Goal: Information Seeking & Learning: Learn about a topic

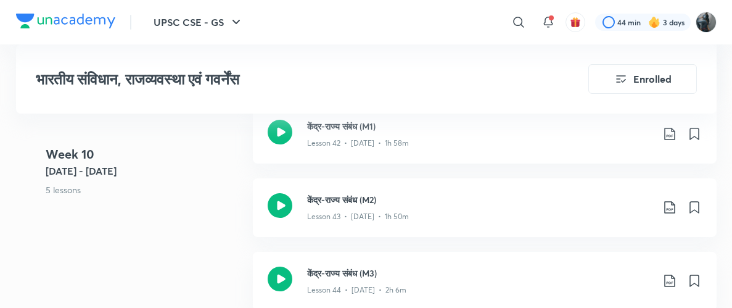
scroll to position [4438, 0]
click at [291, 208] on icon at bounding box center [280, 206] width 25 height 25
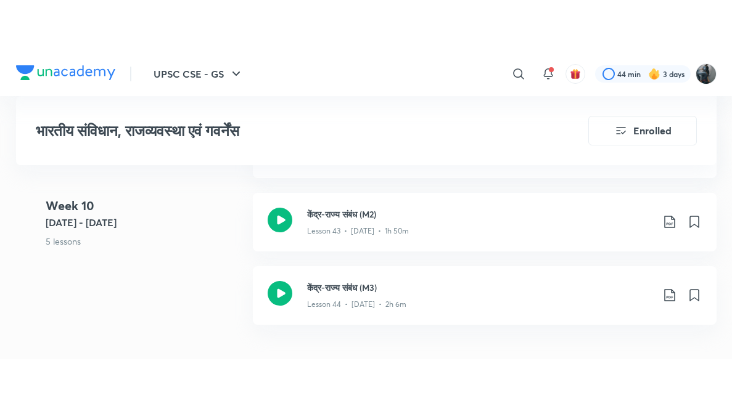
scroll to position [4475, 0]
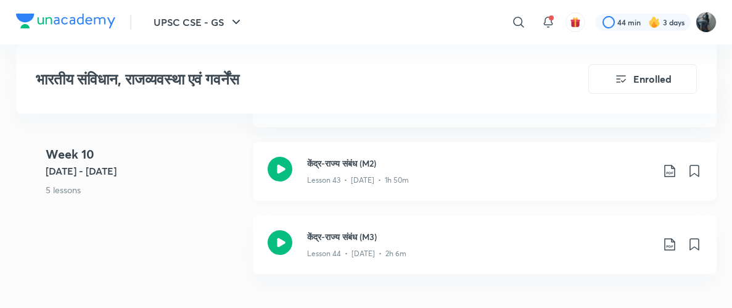
click at [282, 171] on icon at bounding box center [279, 169] width 25 height 25
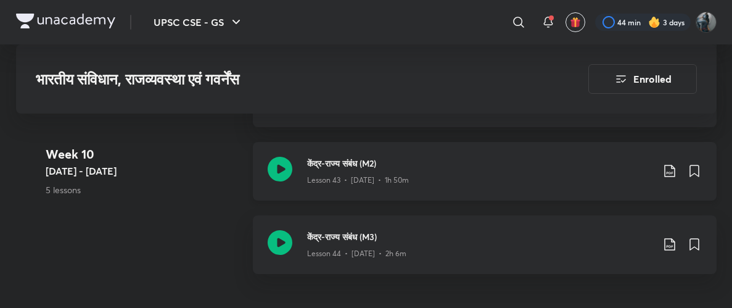
click at [288, 162] on icon at bounding box center [279, 169] width 25 height 25
